Goal: Find specific page/section: Find specific page/section

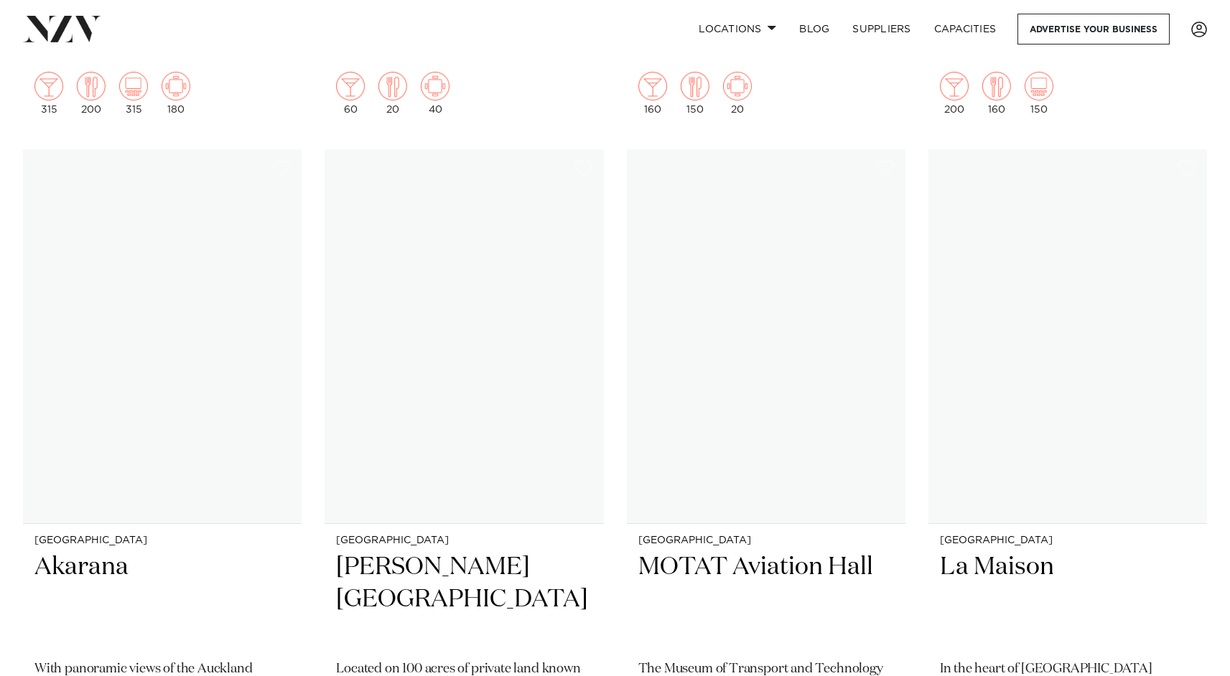
scroll to position [10806, 0]
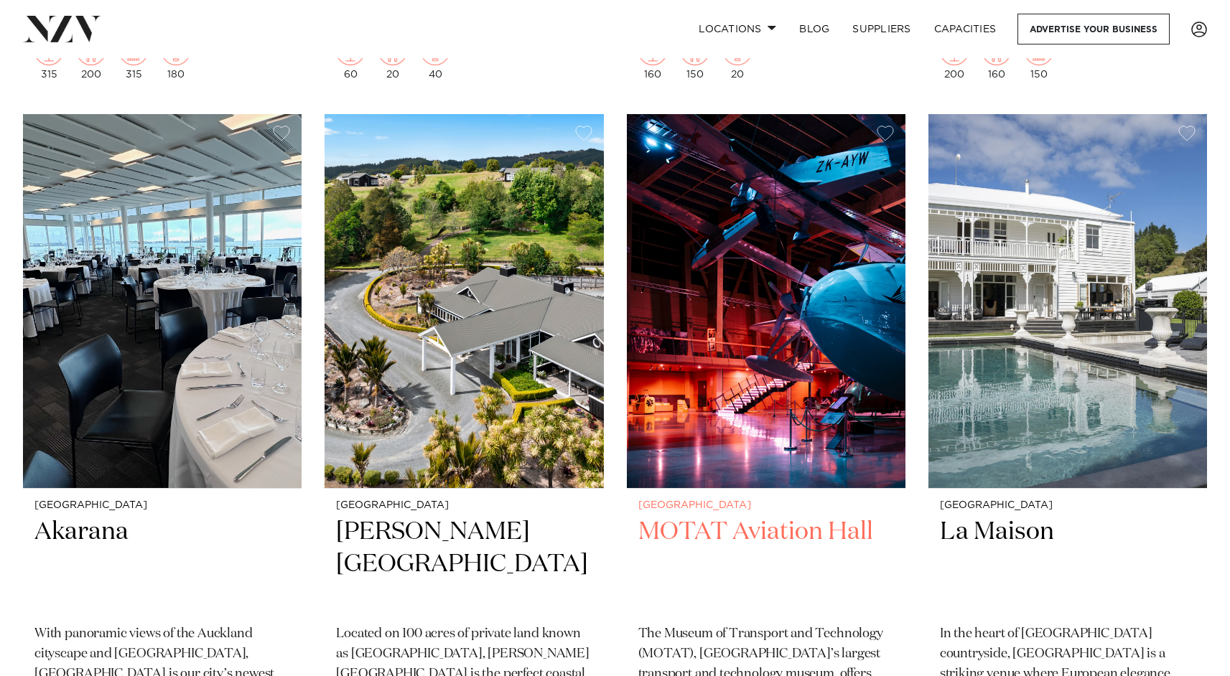
click at [795, 429] on img at bounding box center [766, 301] width 279 height 374
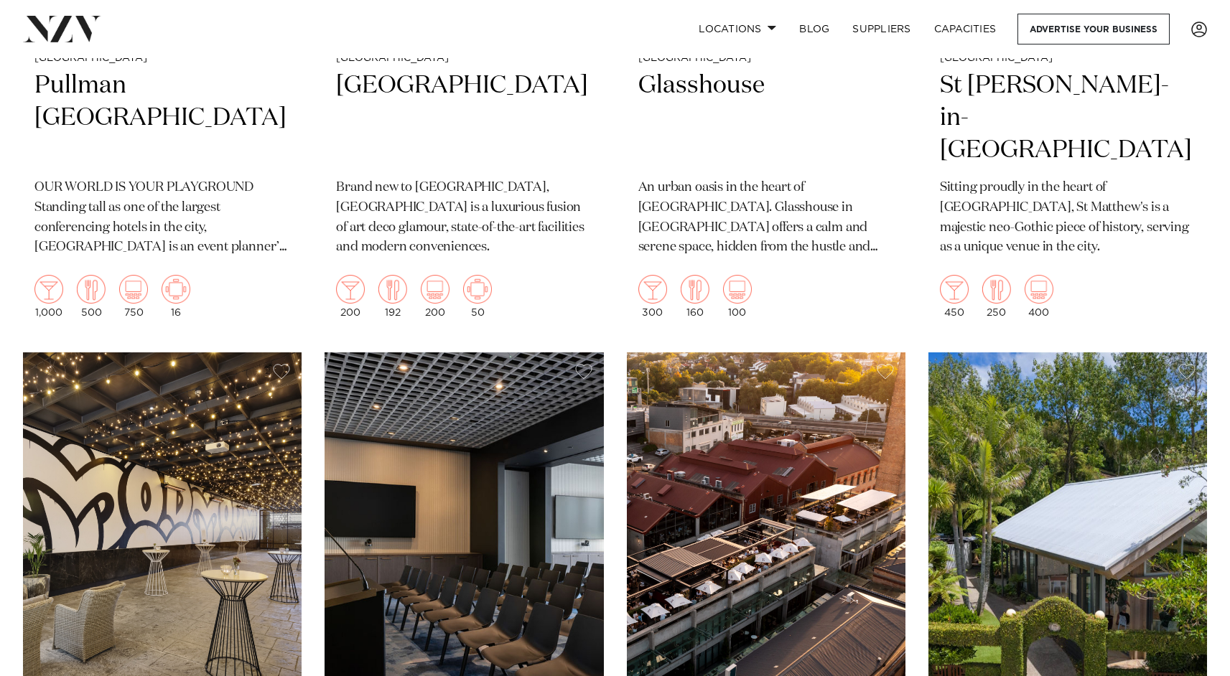
scroll to position [954, 0]
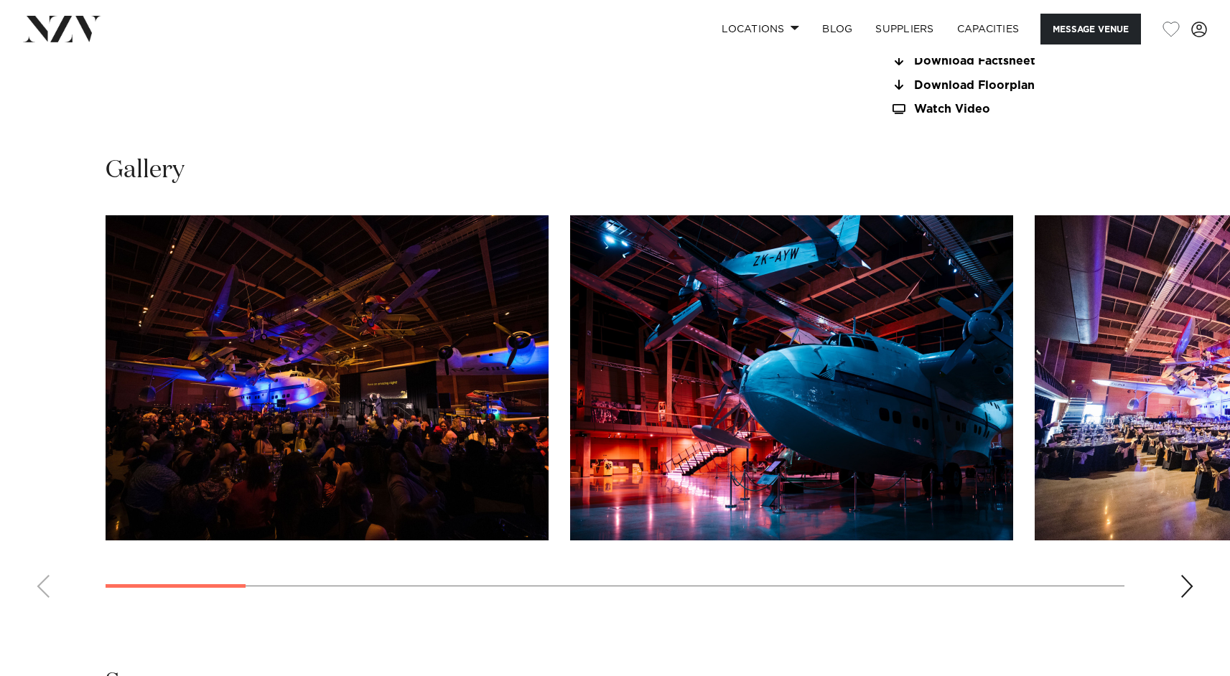
scroll to position [1379, 0]
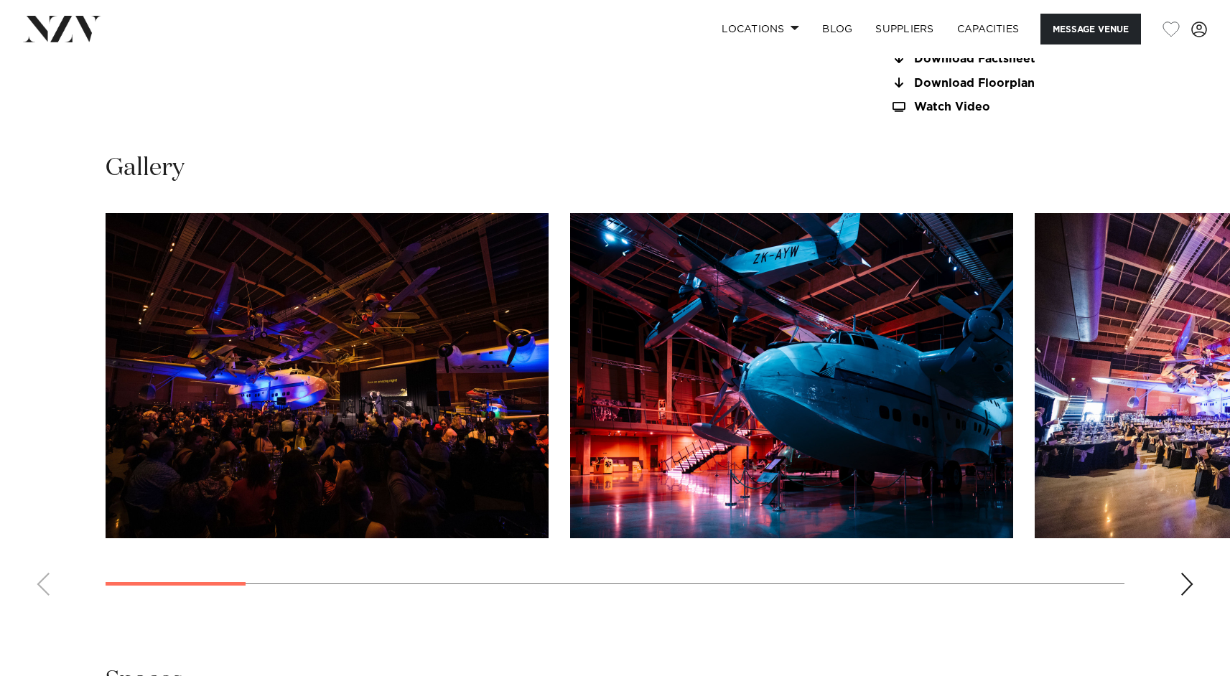
click at [1194, 565] on swiper-container at bounding box center [615, 410] width 1230 height 394
click at [1186, 573] on div "Next slide" at bounding box center [1187, 584] width 14 height 23
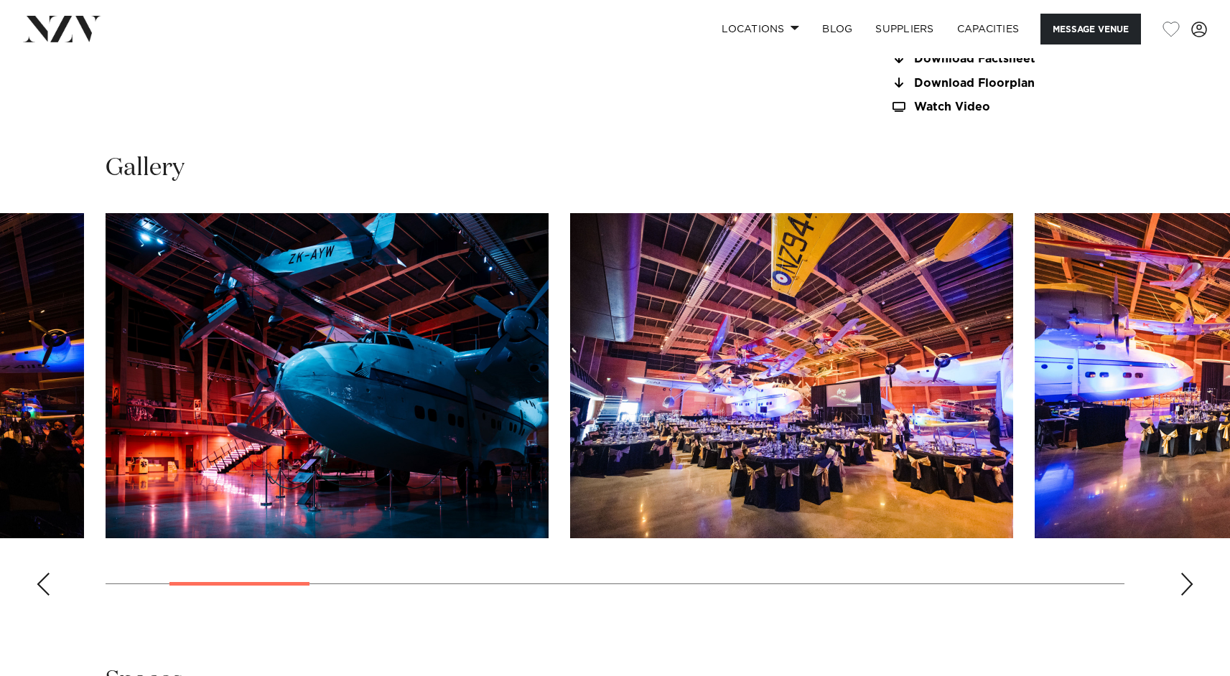
click at [1185, 573] on div "Next slide" at bounding box center [1187, 584] width 14 height 23
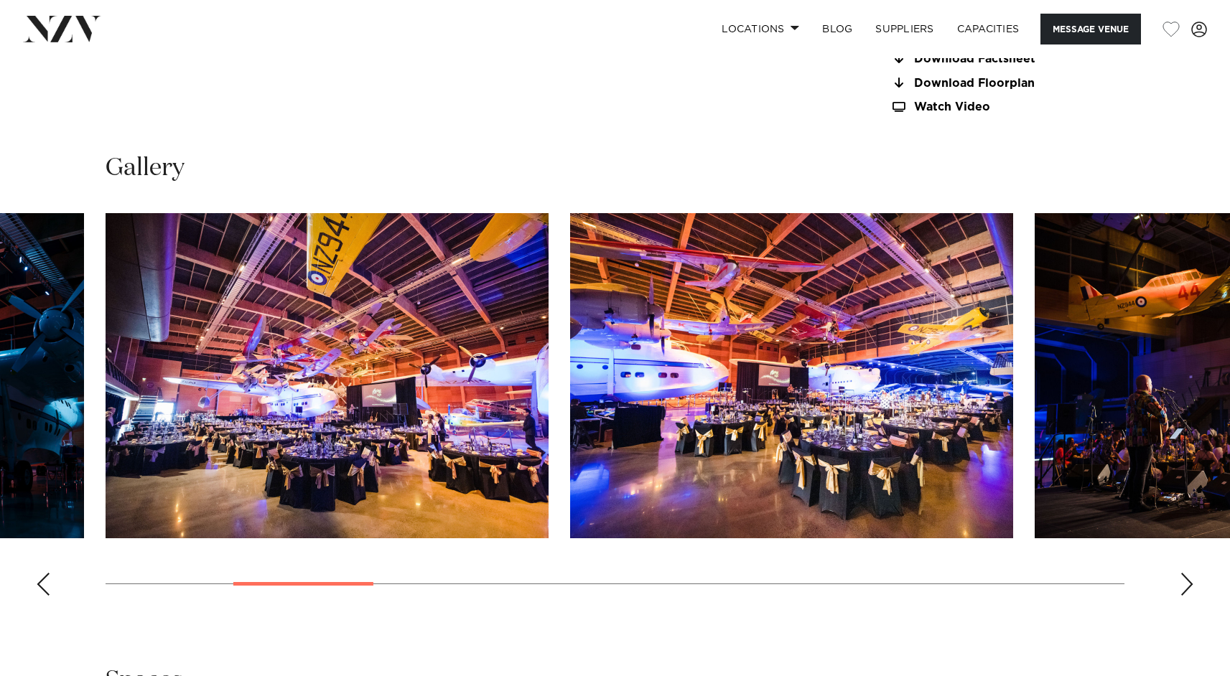
click at [1187, 573] on div "Next slide" at bounding box center [1187, 584] width 14 height 23
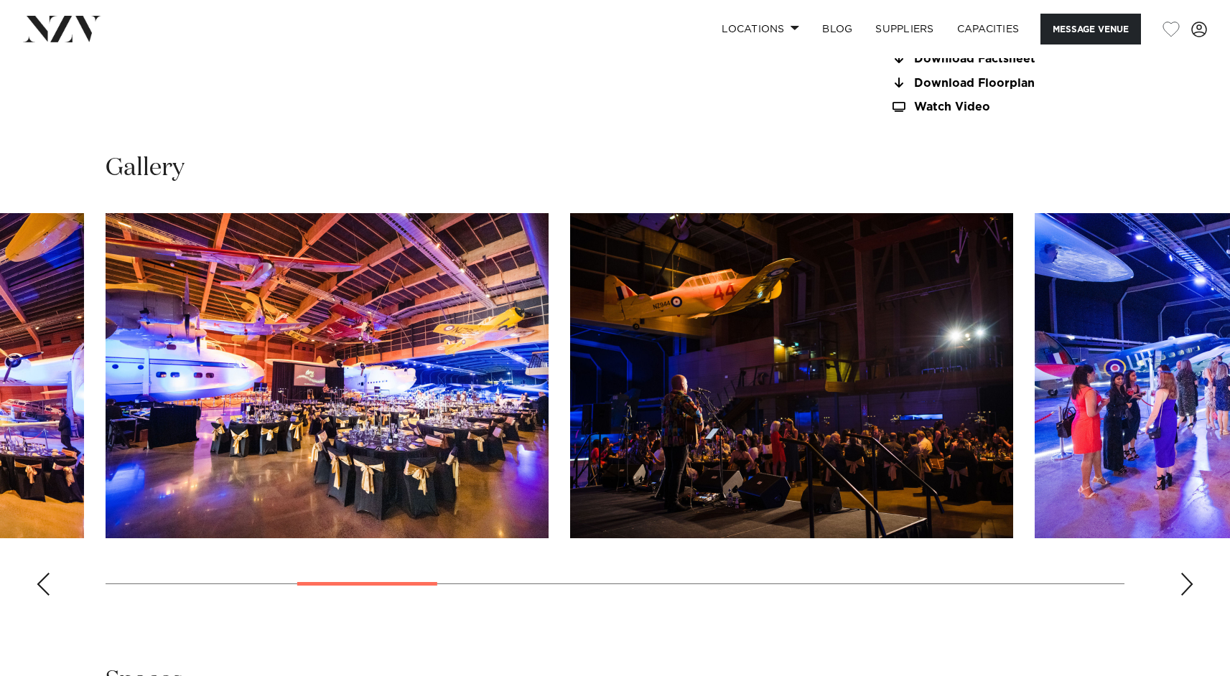
click at [1186, 573] on div "Next slide" at bounding box center [1187, 584] width 14 height 23
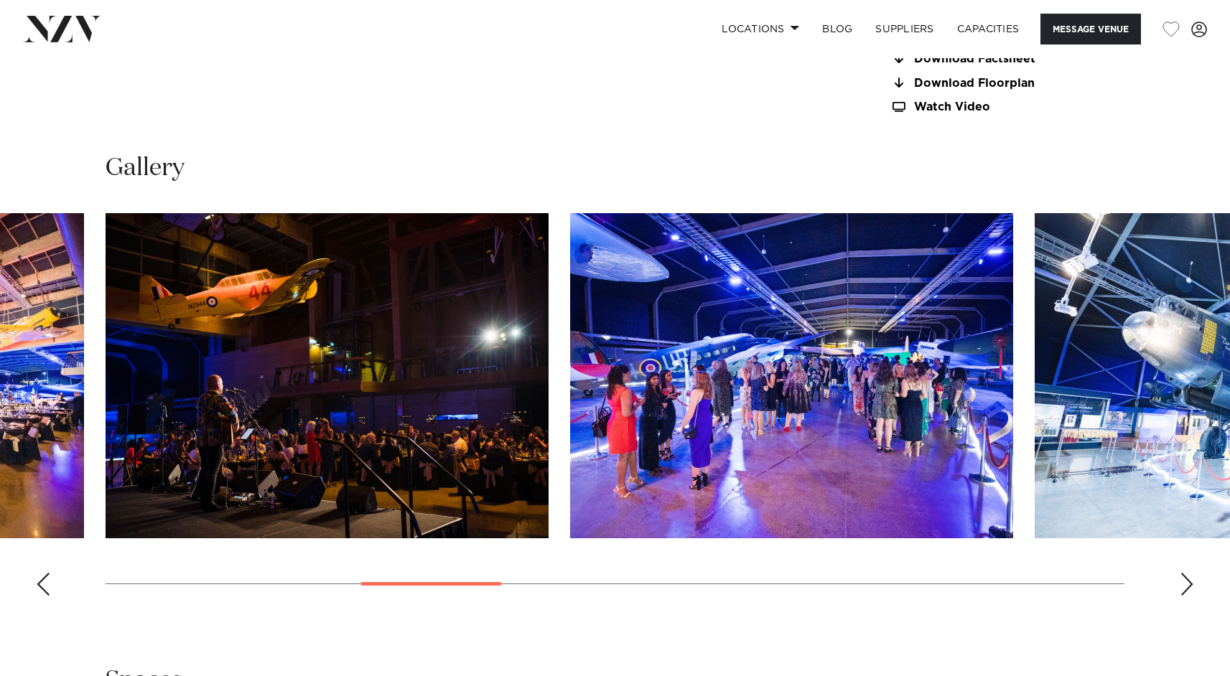
click at [1188, 578] on swiper-container at bounding box center [615, 410] width 1230 height 394
click at [1198, 567] on swiper-container at bounding box center [615, 410] width 1230 height 394
click at [1198, 566] on swiper-container at bounding box center [615, 410] width 1230 height 394
click at [1188, 573] on div "Next slide" at bounding box center [1187, 584] width 14 height 23
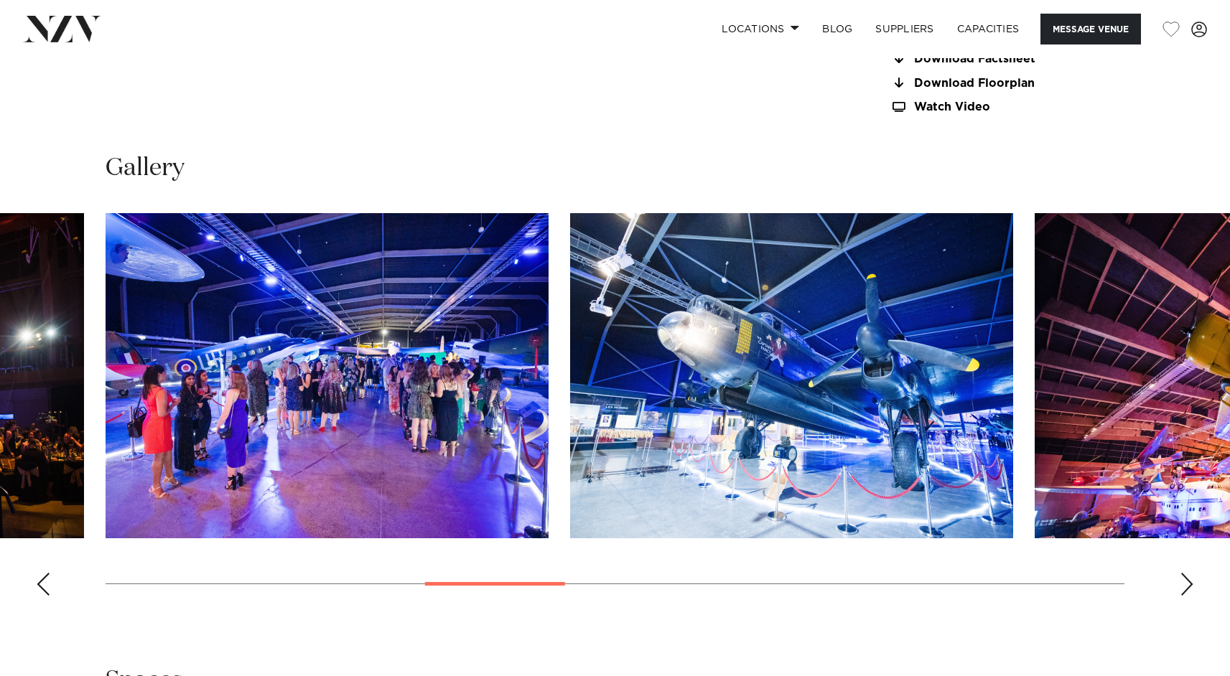
click at [1186, 573] on div "Next slide" at bounding box center [1187, 584] width 14 height 23
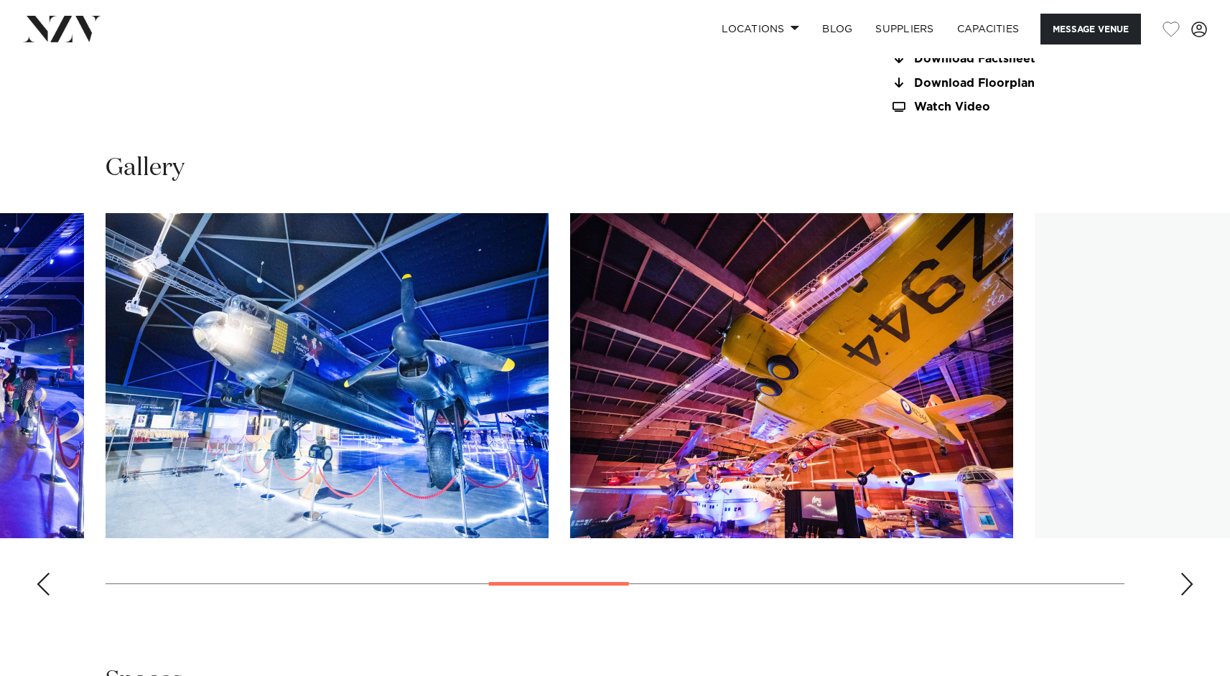
click at [1191, 574] on div "Next slide" at bounding box center [1187, 584] width 14 height 23
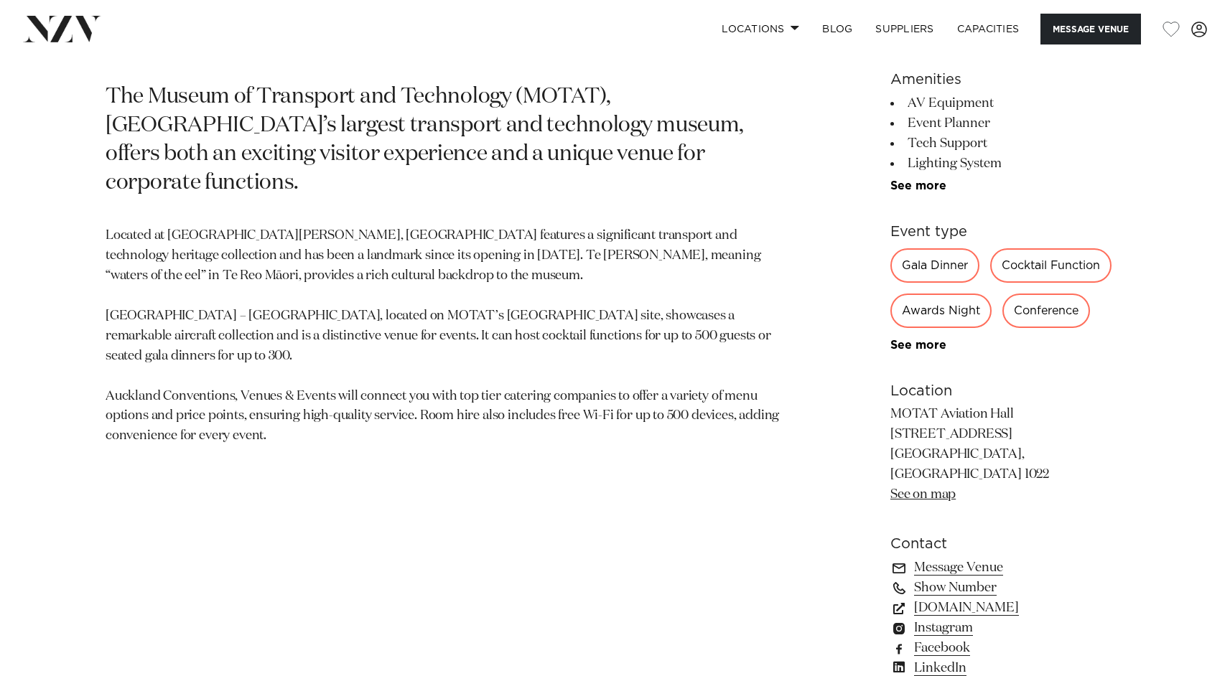
scroll to position [0, 0]
